Goal: Navigation & Orientation: Find specific page/section

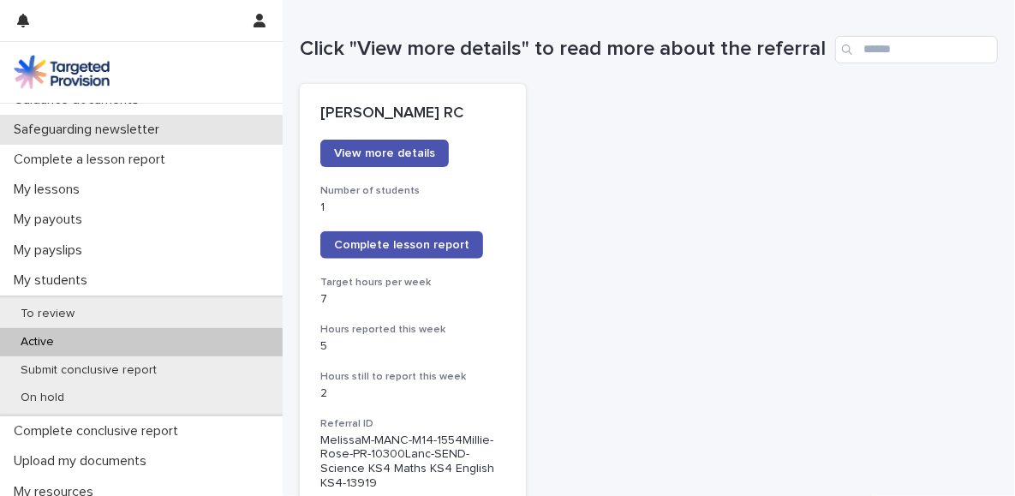
scroll to position [171, 0]
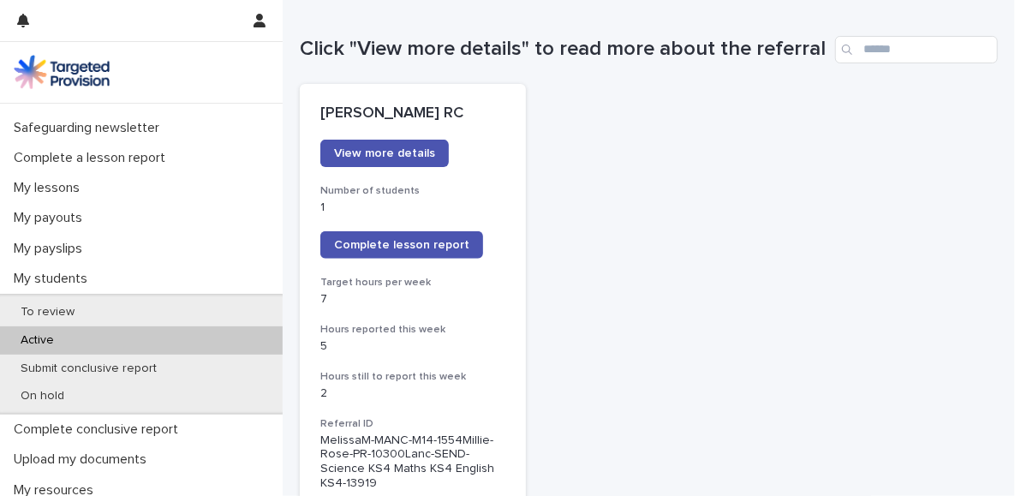
click at [105, 341] on div "Active" at bounding box center [141, 340] width 283 height 28
